Goal: Task Accomplishment & Management: Manage account settings

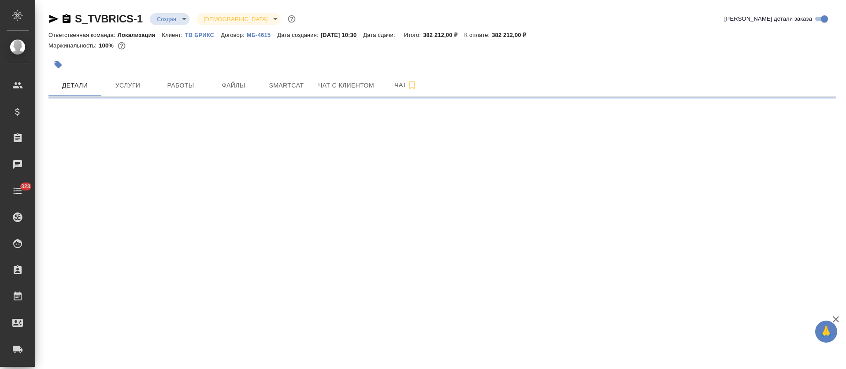
select select "RU"
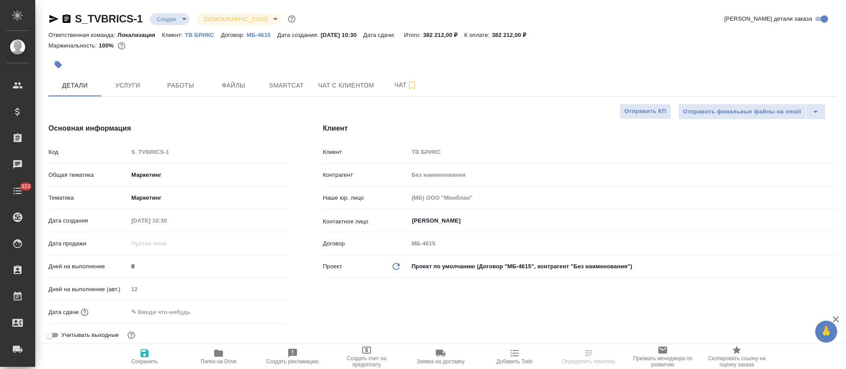
type textarea "x"
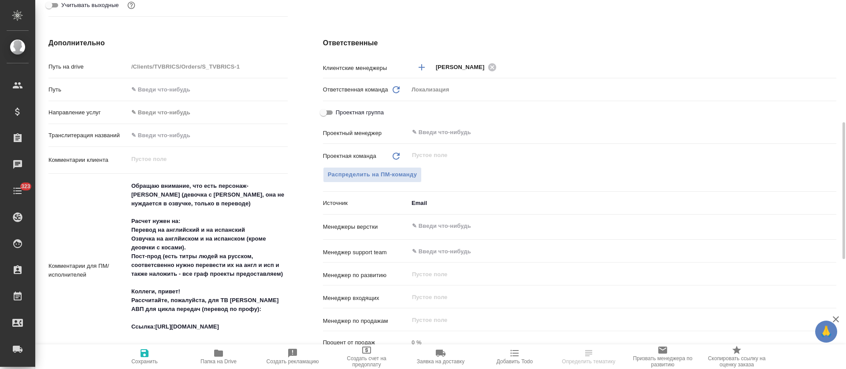
scroll to position [396, 0]
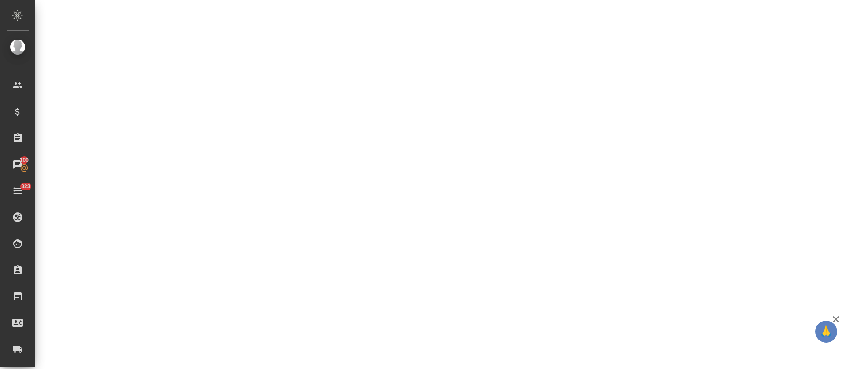
select select "RU"
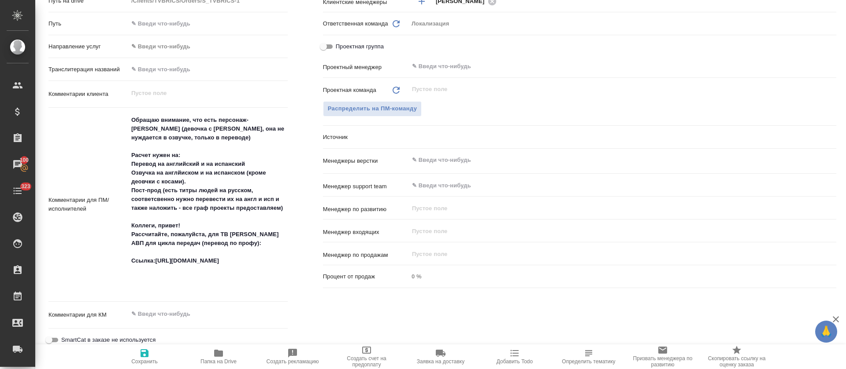
type textarea "x"
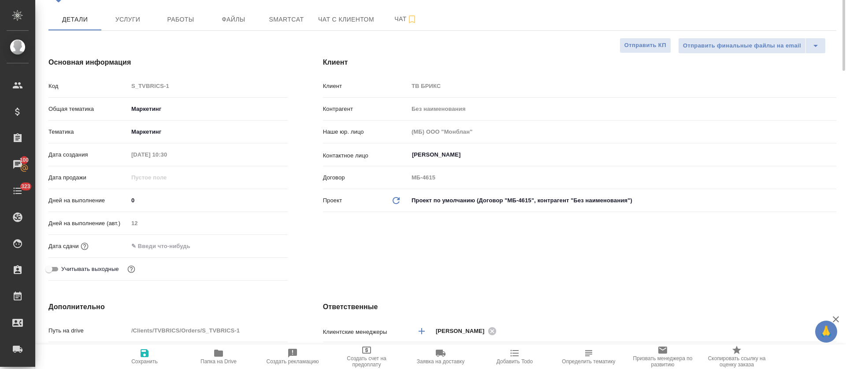
scroll to position [0, 0]
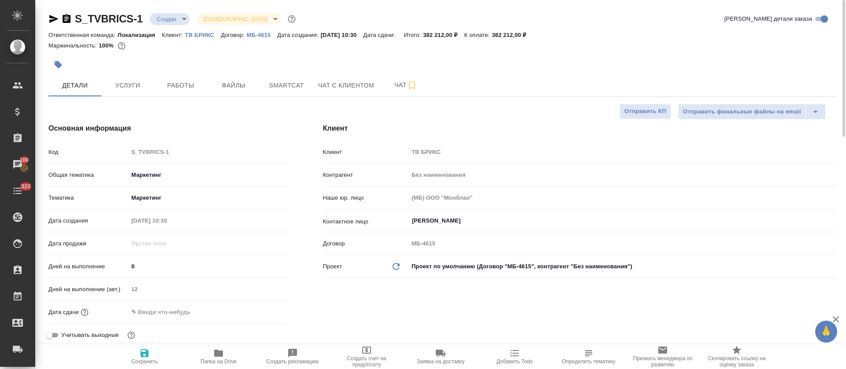
type textarea "x"
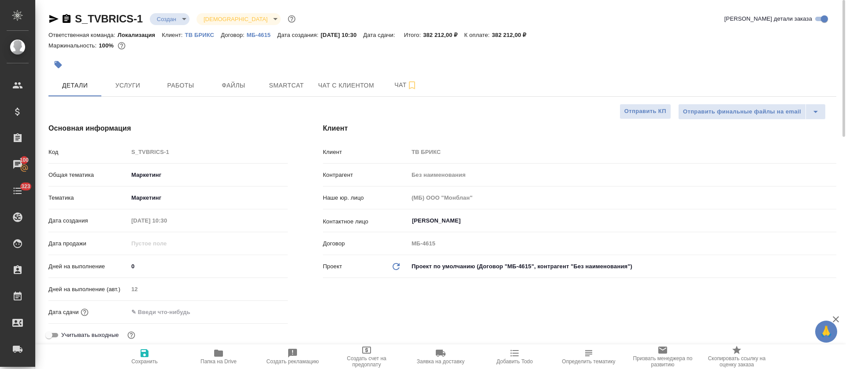
type textarea "x"
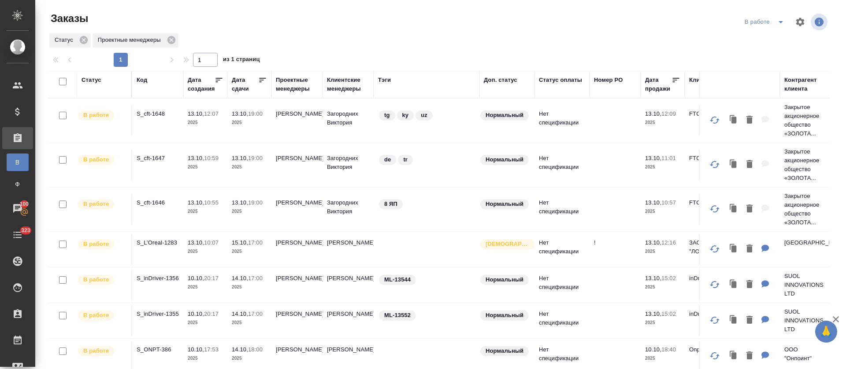
scroll to position [198, 0]
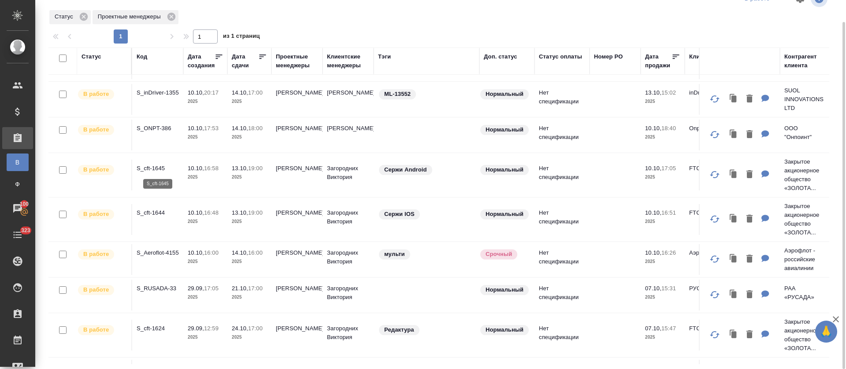
click at [160, 165] on p "S_cft-1645" at bounding box center [158, 168] width 42 height 9
click at [154, 210] on p "S_cft-1644" at bounding box center [158, 213] width 42 height 9
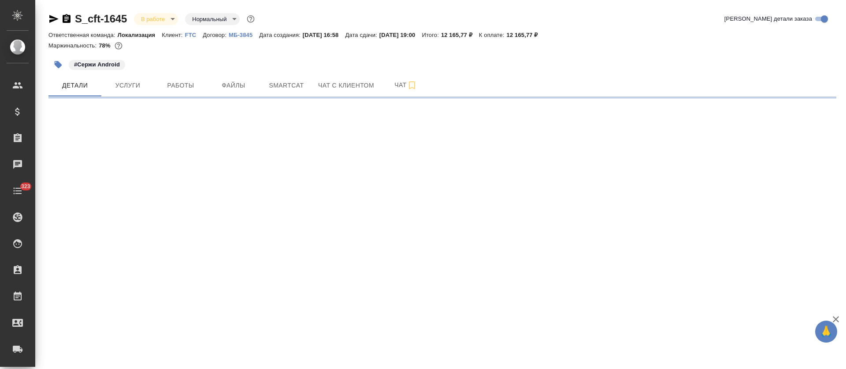
select select "RU"
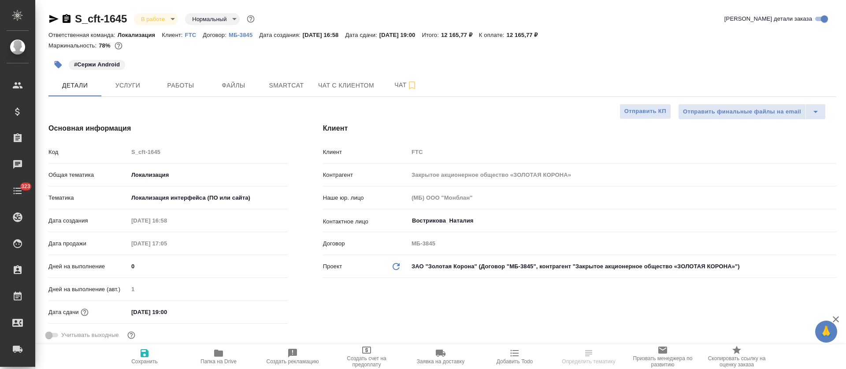
type textarea "x"
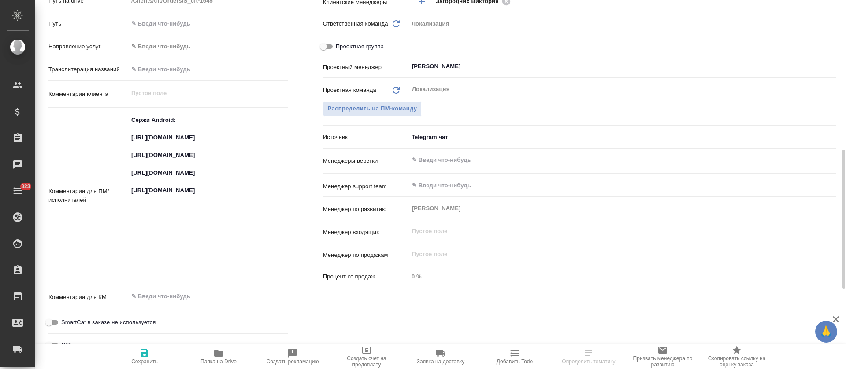
type textarea "x"
click at [158, 140] on textarea "Сержи Android: https://smartcat.com/projects/ce1e2d04-3e56-436e-975d-80da745dea…" at bounding box center [207, 195] width 159 height 165
click at [159, 140] on textarea "Сержи Android: https://smartcat.com/projects/ce1e2d04-3e56-436e-975d-80da745dea…" at bounding box center [208, 195] width 159 height 165
type textarea "x"
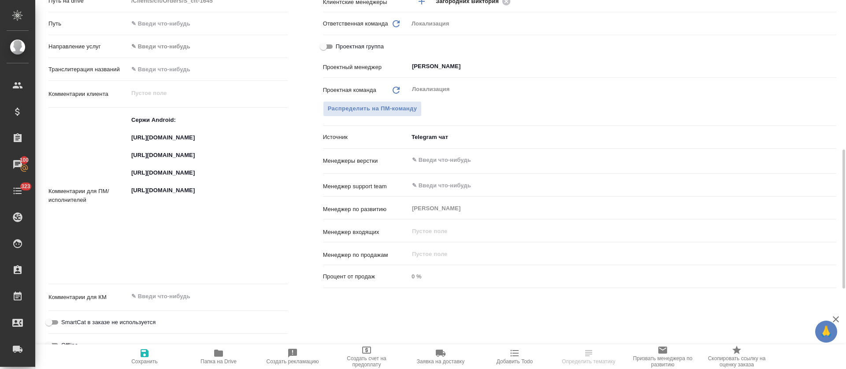
type textarea "x"
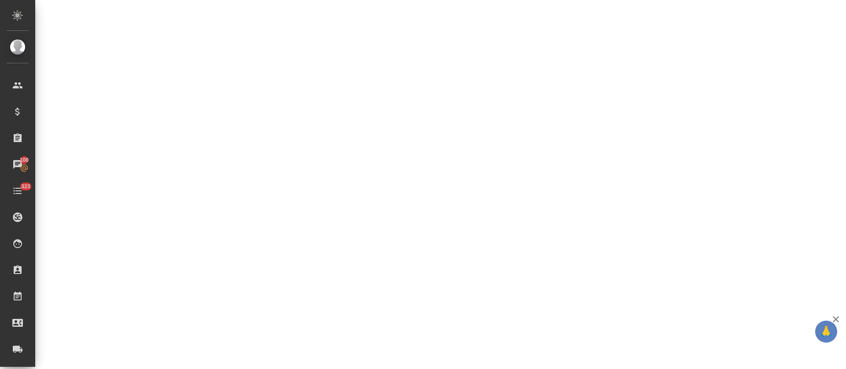
select select "RU"
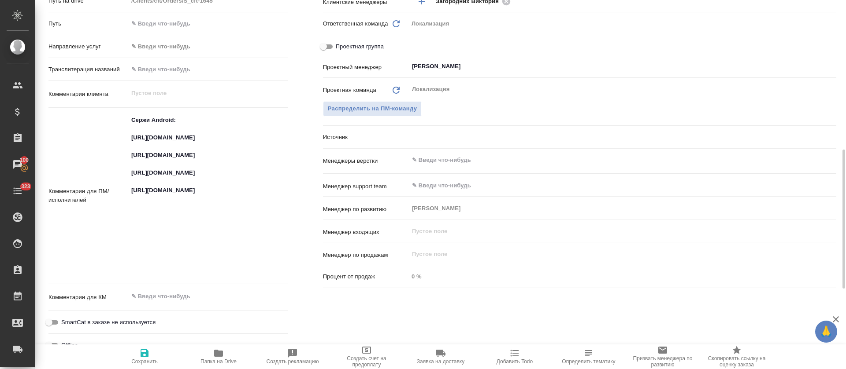
type textarea "x"
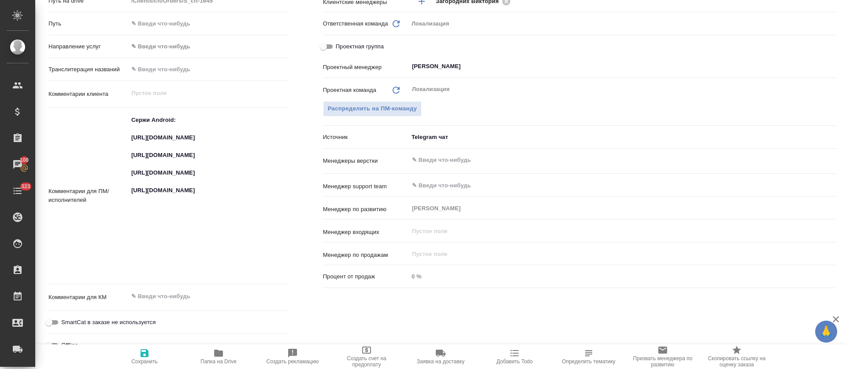
type textarea "x"
click at [157, 183] on textarea "Сержи Android: https://smartcat.com/projects/ce1e2d04-3e56-436e-975d-80da745dea…" at bounding box center [207, 195] width 159 height 165
click at [157, 183] on textarea "Сержи Android: https://smartcat.com/projects/ce1e2d04-3e56-436e-975d-80da745dea…" at bounding box center [208, 195] width 159 height 165
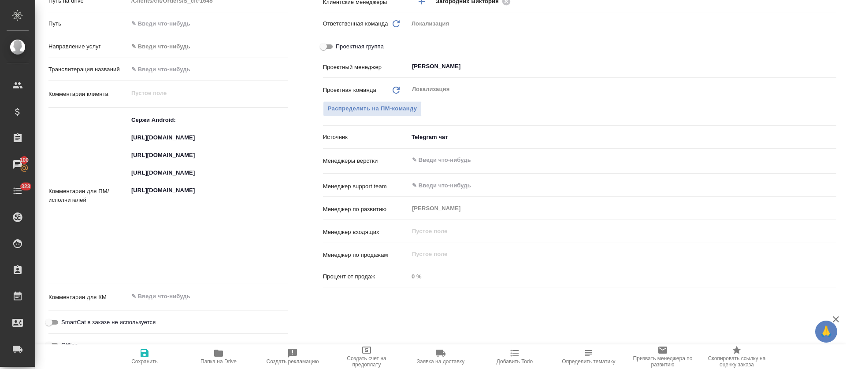
type textarea "x"
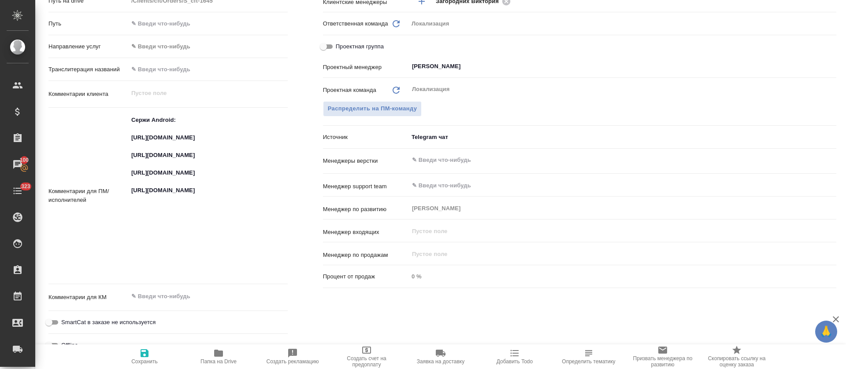
type textarea "x"
click at [146, 216] on textarea "Сержи Android: https://smartcat.com/projects/ce1e2d04-3e56-436e-975d-80da745dea…" at bounding box center [208, 195] width 159 height 165
type textarea "x"
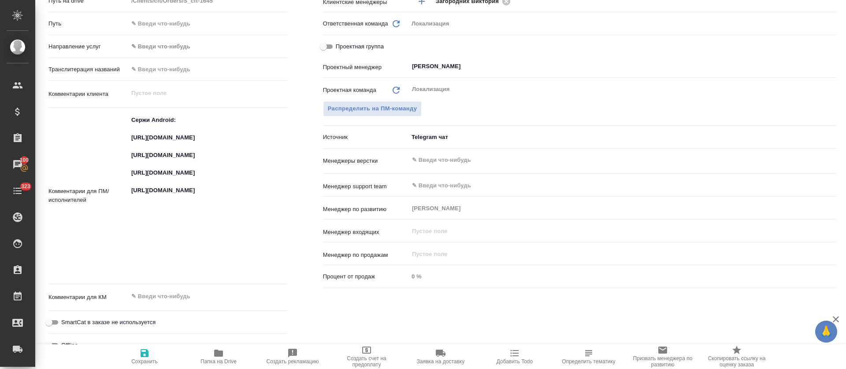
type textarea "x"
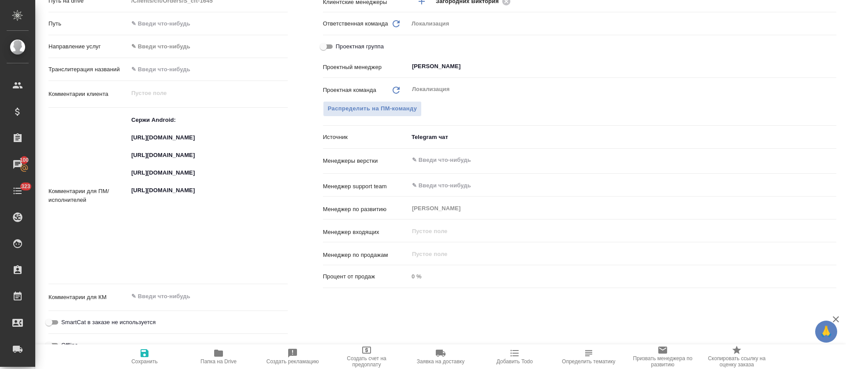
type textarea "x"
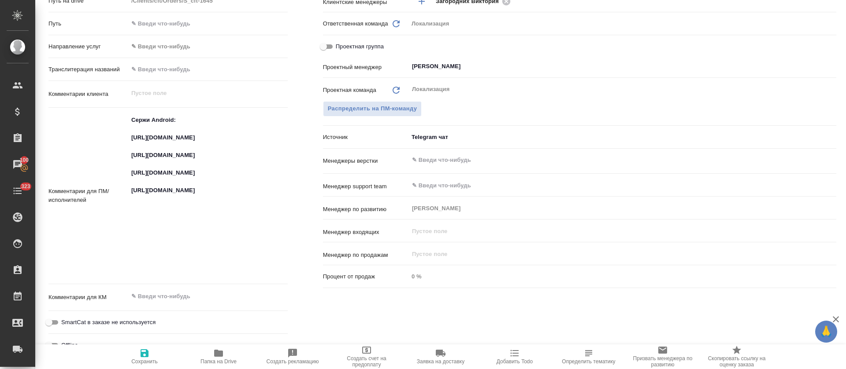
type textarea "x"
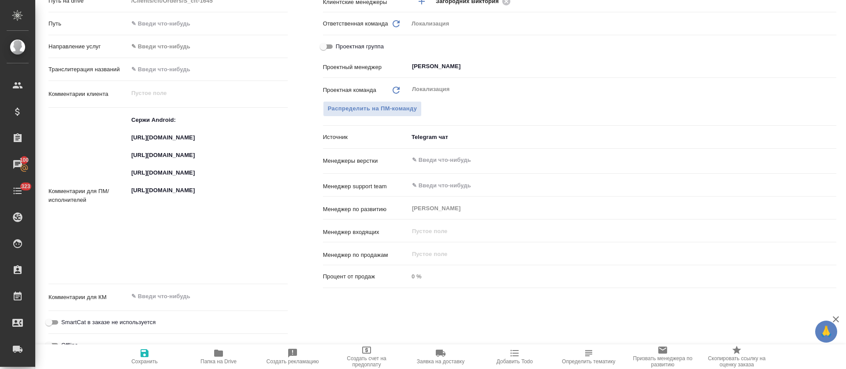
type textarea "x"
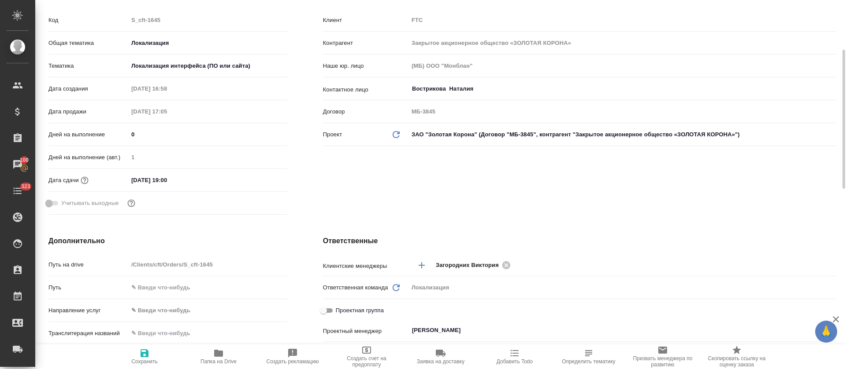
scroll to position [0, 0]
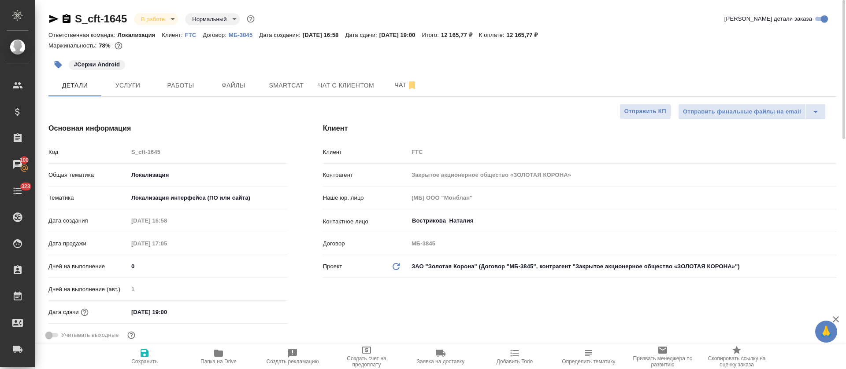
type textarea "x"
click at [258, 50] on div "Маржинальность: 78%" at bounding box center [441, 45] width 787 height 11
type textarea "x"
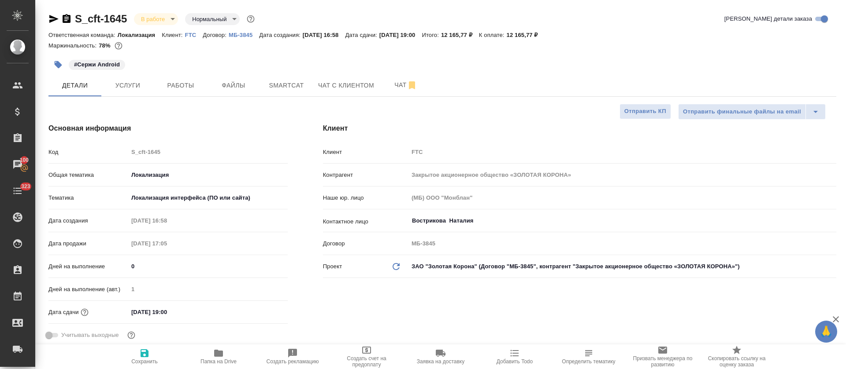
type textarea "x"
drag, startPoint x: 120, startPoint y: 23, endPoint x: 67, endPoint y: 18, distance: 52.7
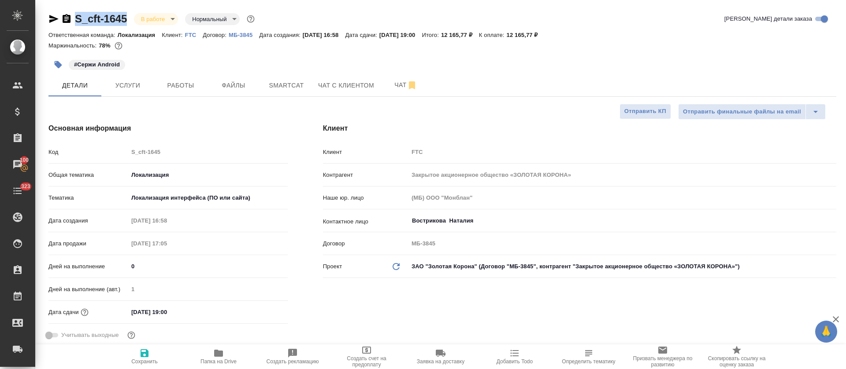
copy link "S_cft-1645"
type textarea "x"
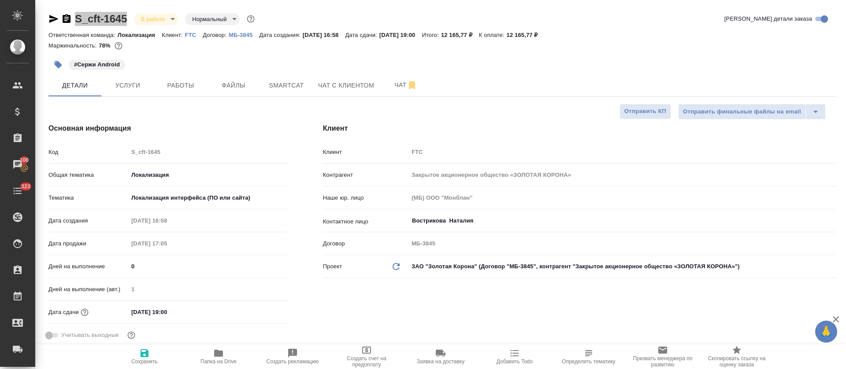
type textarea "x"
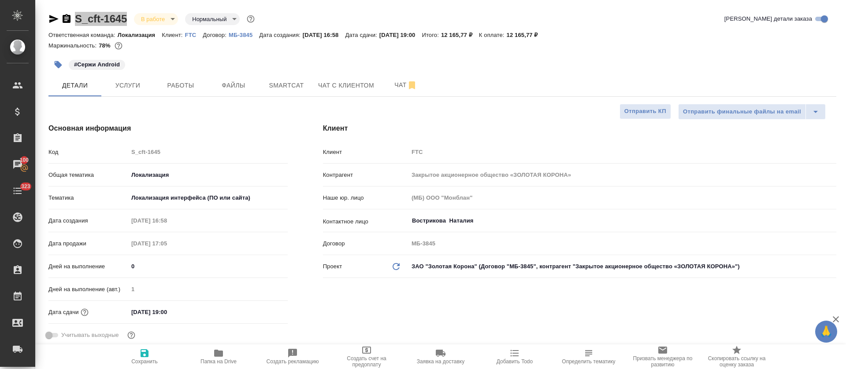
type textarea "x"
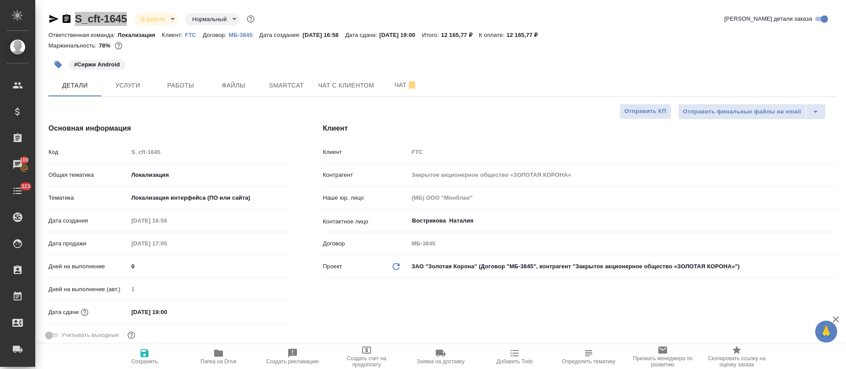
type textarea "x"
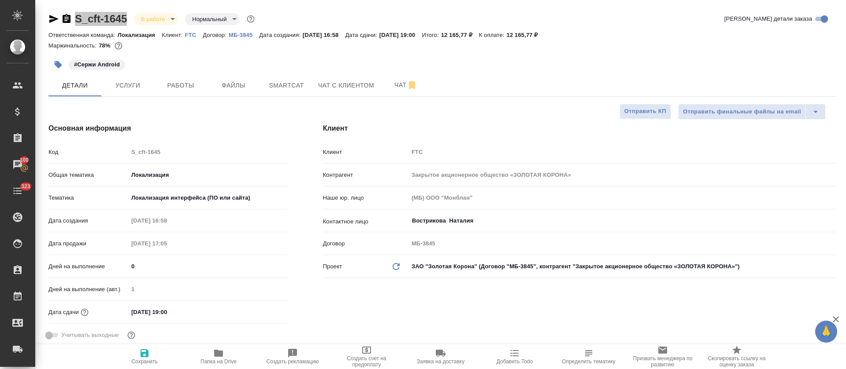
type textarea "x"
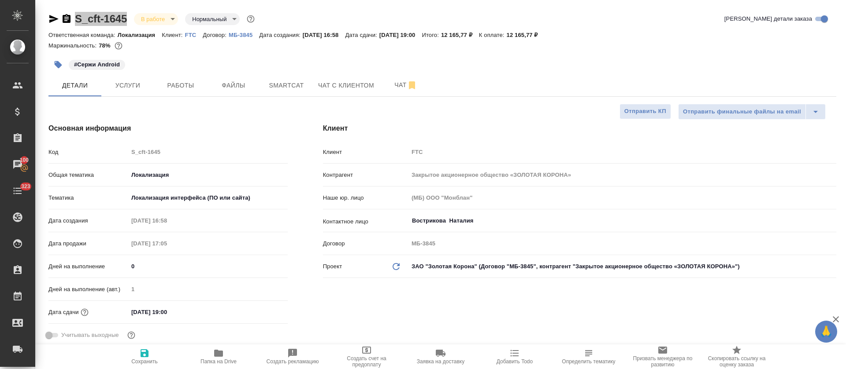
type textarea "x"
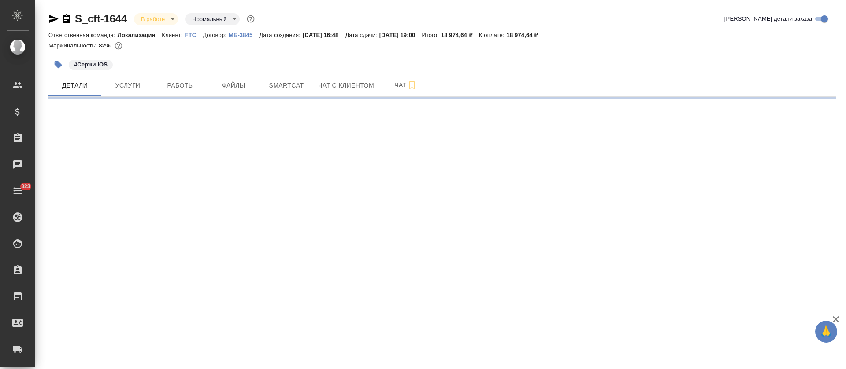
select select "RU"
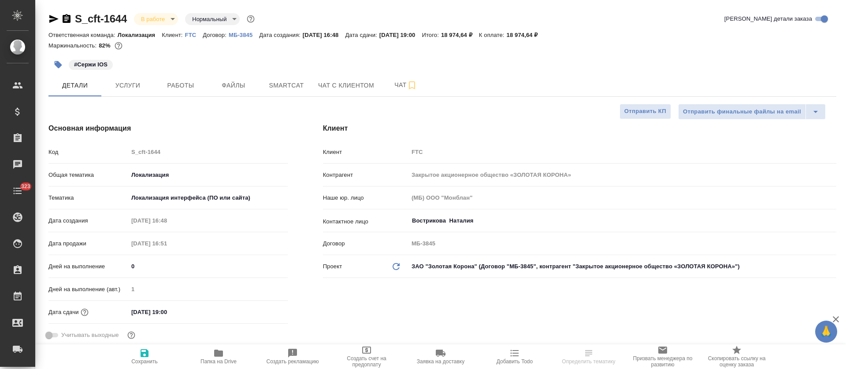
type textarea "x"
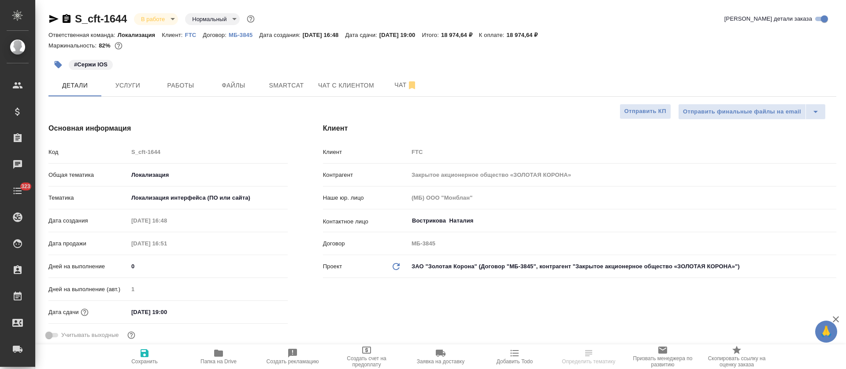
type textarea "x"
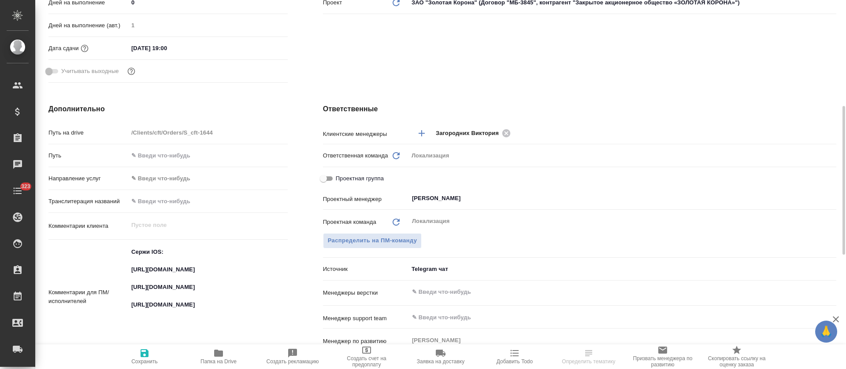
scroll to position [396, 0]
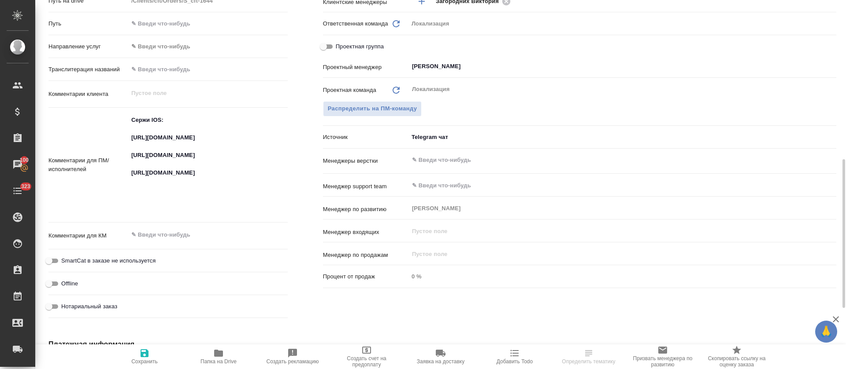
click at [198, 139] on textarea "Сержи IOS: https://smartcat.com/projects/c2167bad-6919-42f6-9136-a07398b7a8d9/f…" at bounding box center [207, 164] width 159 height 103
type textarea "x"
click at [198, 139] on textarea "Сержи IOS: https://smartcat.com/projects/c2167bad-6919-42f6-9136-a07398b7a8d9/f…" at bounding box center [208, 164] width 159 height 103
type textarea "x"
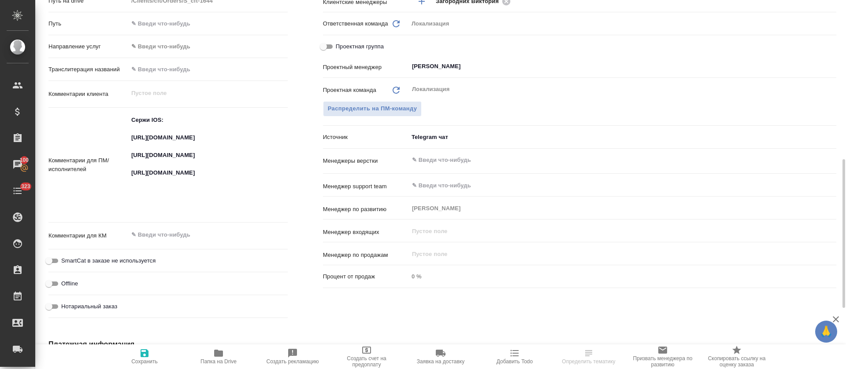
type textarea "x"
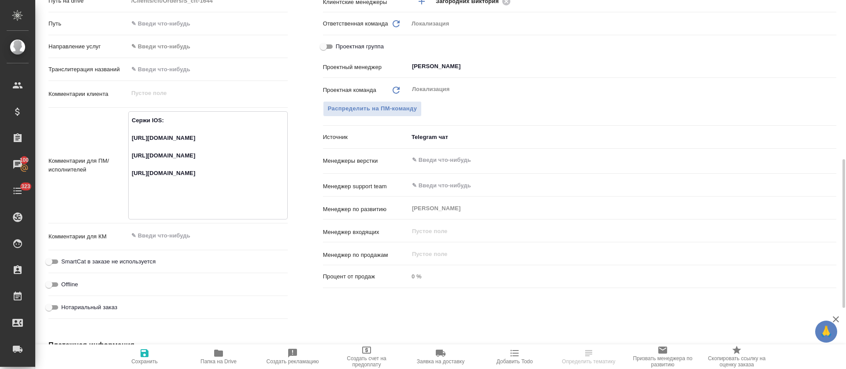
click at [174, 166] on textarea "Сержи IOS: https://smartcat.com/projects/c2167bad-6919-42f6-9136-a07398b7a8d9/f…" at bounding box center [208, 164] width 159 height 103
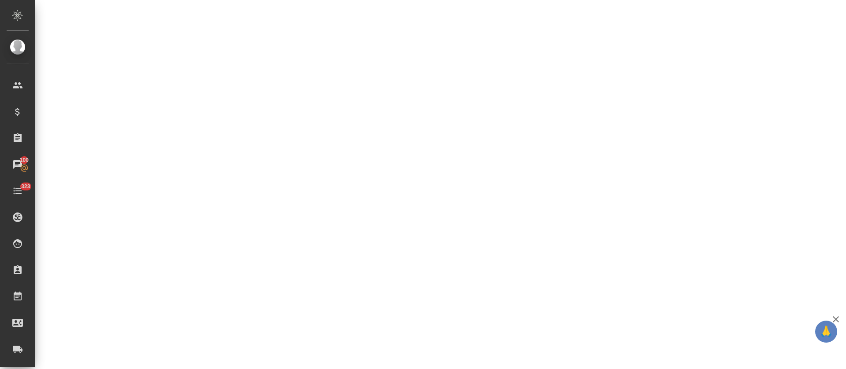
select select "RU"
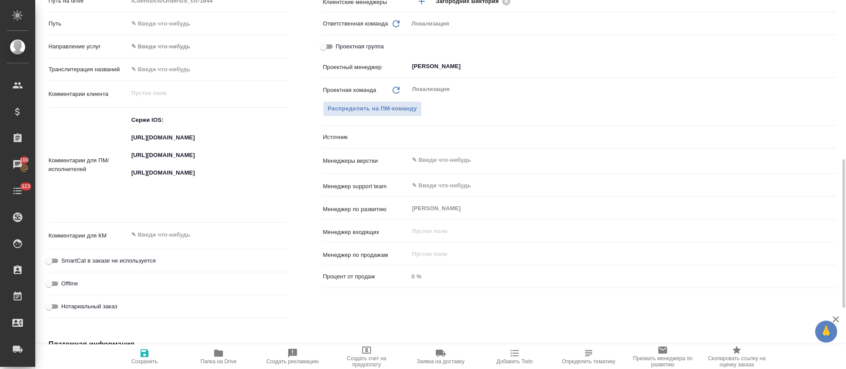
type textarea "x"
drag, startPoint x: 197, startPoint y: 214, endPoint x: 142, endPoint y: 176, distance: 67.1
click at [142, 176] on textarea "Сержи IOS: https://smartcat.com/projects/c2167bad-6919-42f6-9136-a07398b7a8d9/f…" at bounding box center [207, 164] width 159 height 103
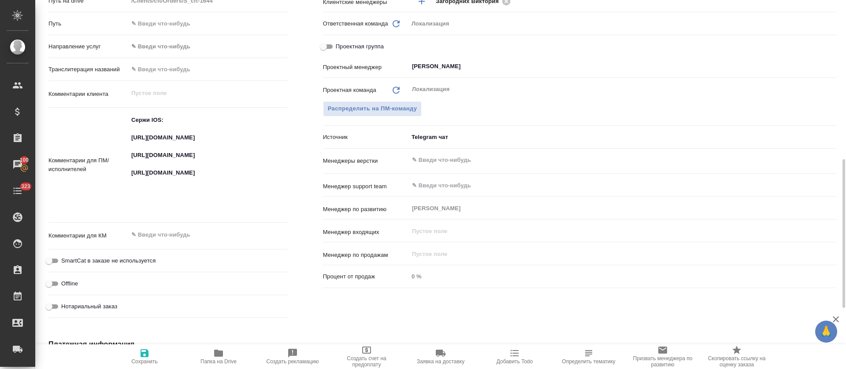
type textarea "x"
click at [149, 170] on textarea "Сержи IOS: https://smartcat.com/projects/c2167bad-6919-42f6-9136-a07398b7a8d9/f…" at bounding box center [208, 164] width 159 height 103
type textarea "x"
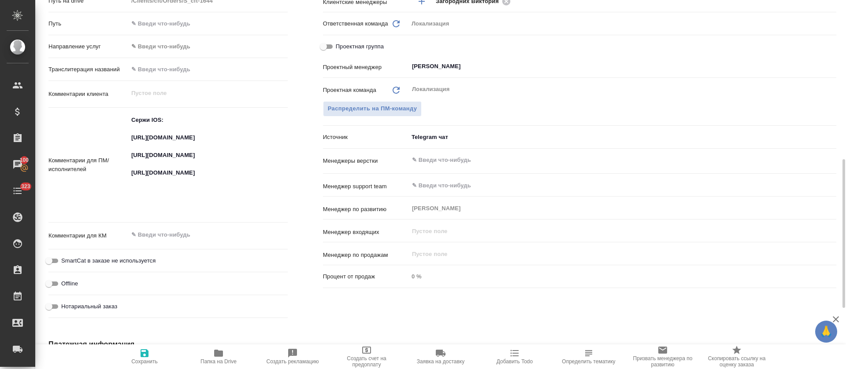
type textarea "x"
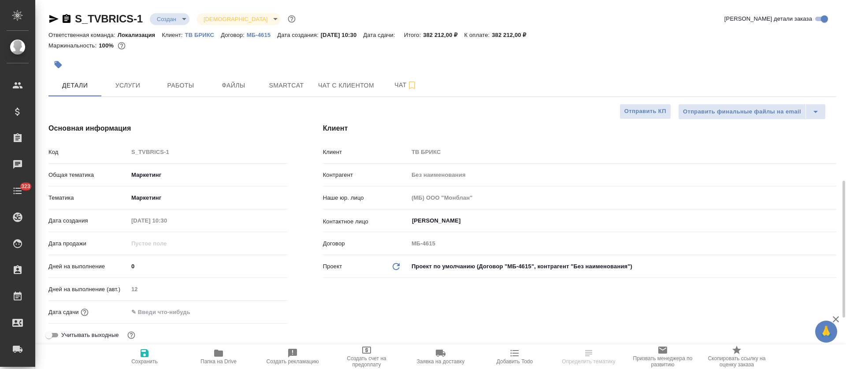
select select "RU"
click at [134, 88] on span "Услуги" at bounding box center [128, 85] width 42 height 11
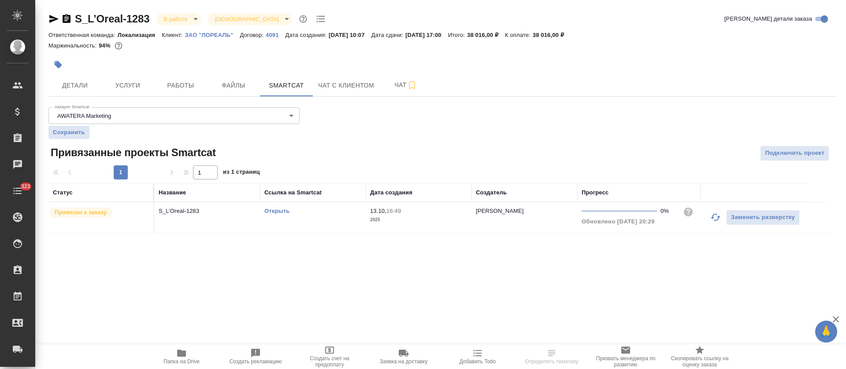
click at [717, 218] on icon "button" at bounding box center [715, 217] width 11 height 11
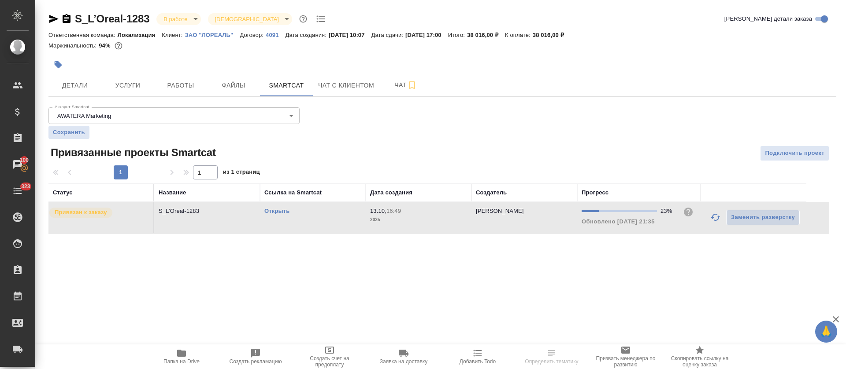
click at [414, 218] on p "2025" at bounding box center [418, 220] width 97 height 9
